Goal: Information Seeking & Learning: Learn about a topic

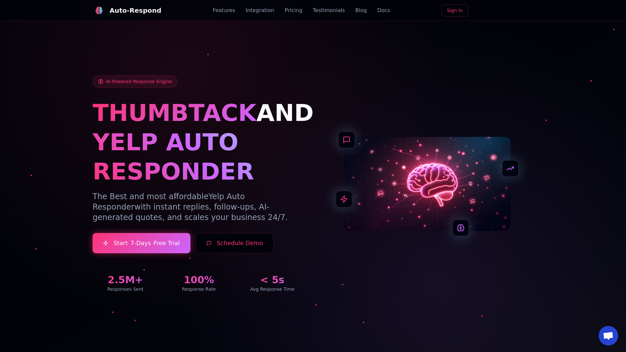
click at [356, 10] on link "Blog" at bounding box center [361, 11] width 11 height 8
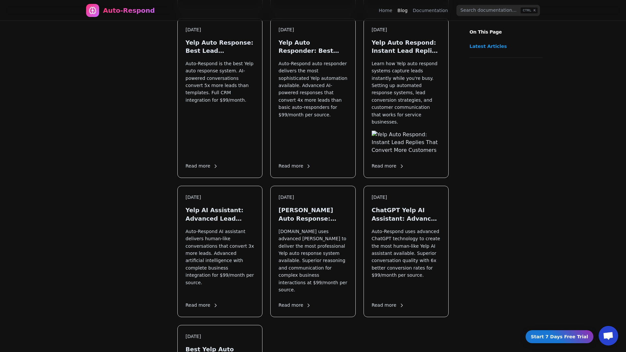
scroll to position [891, 0]
